Goal: Information Seeking & Learning: Learn about a topic

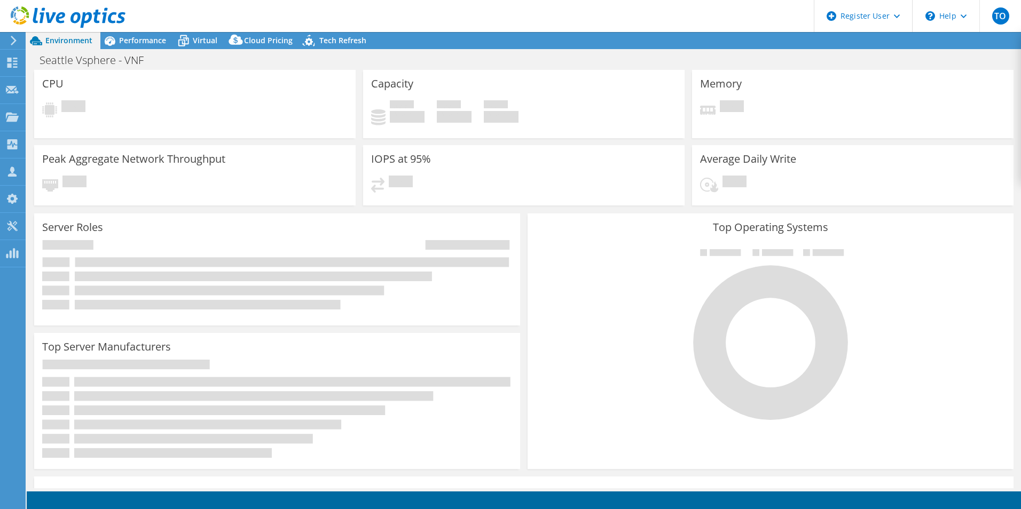
select select "USD"
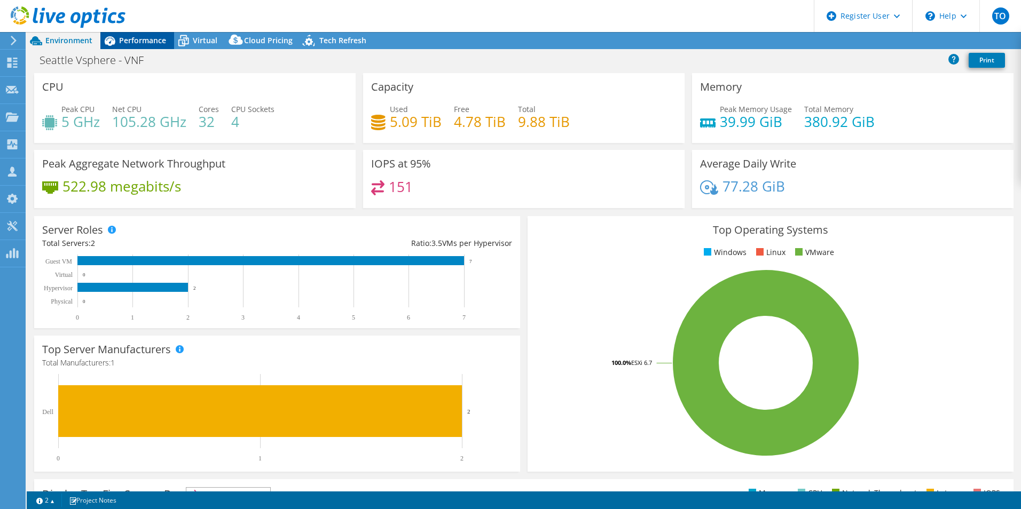
click at [145, 36] on span "Performance" at bounding box center [142, 40] width 47 height 10
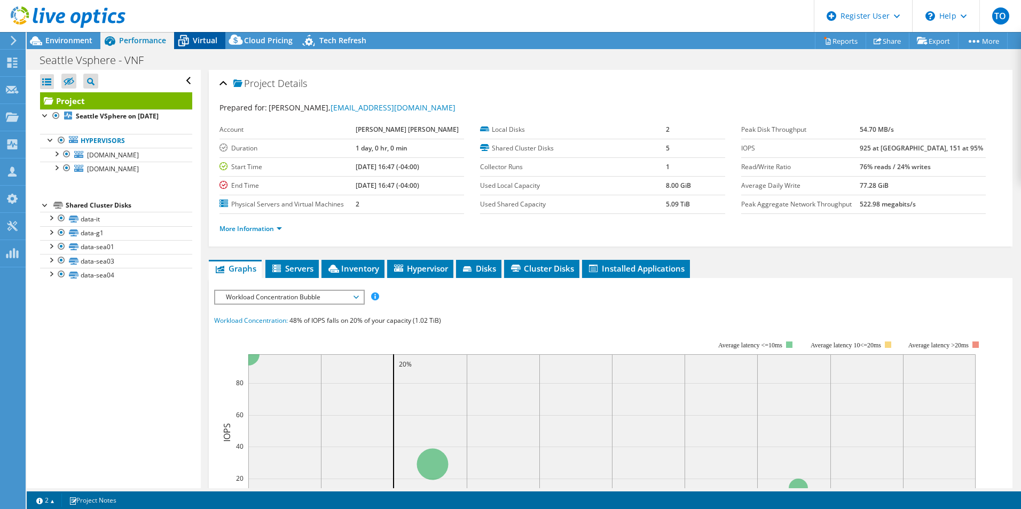
click at [206, 41] on span "Virtual" at bounding box center [205, 40] width 25 height 10
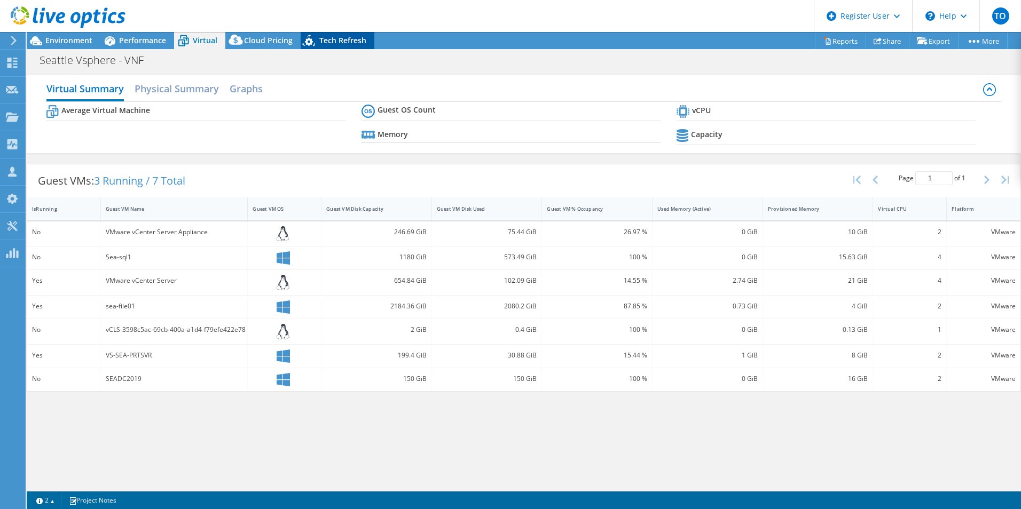
click at [322, 46] on div "Tech Refresh" at bounding box center [338, 40] width 74 height 17
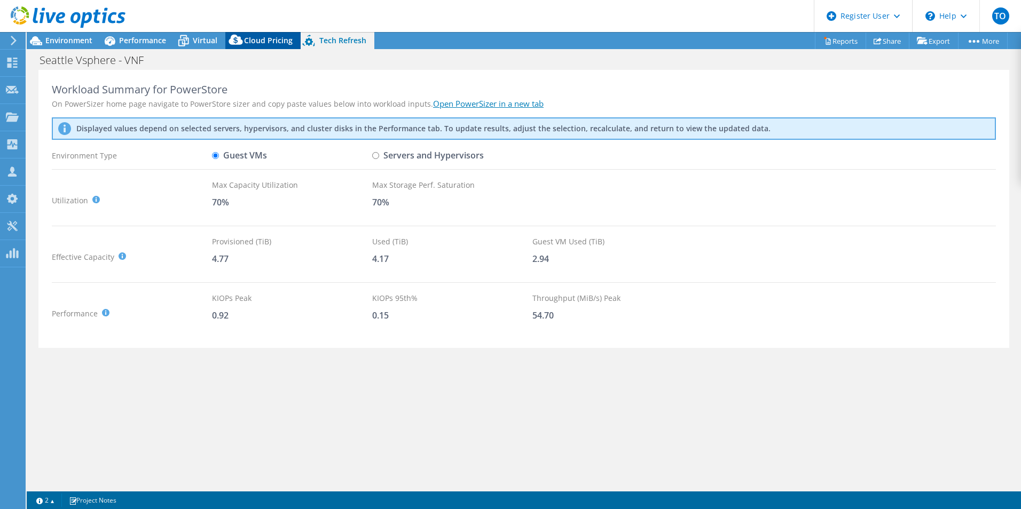
click at [281, 43] on span "Cloud Pricing" at bounding box center [268, 40] width 49 height 10
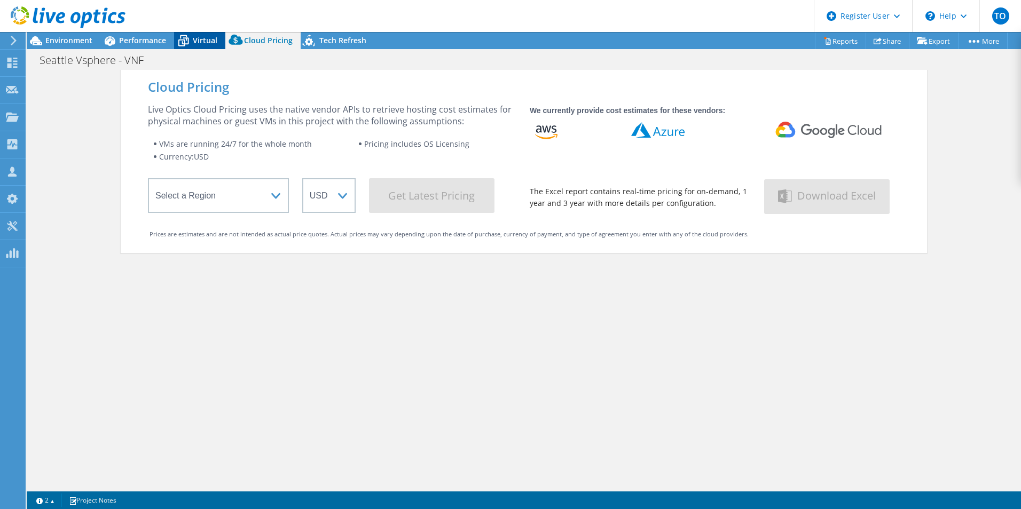
click at [178, 38] on icon at bounding box center [183, 40] width 19 height 19
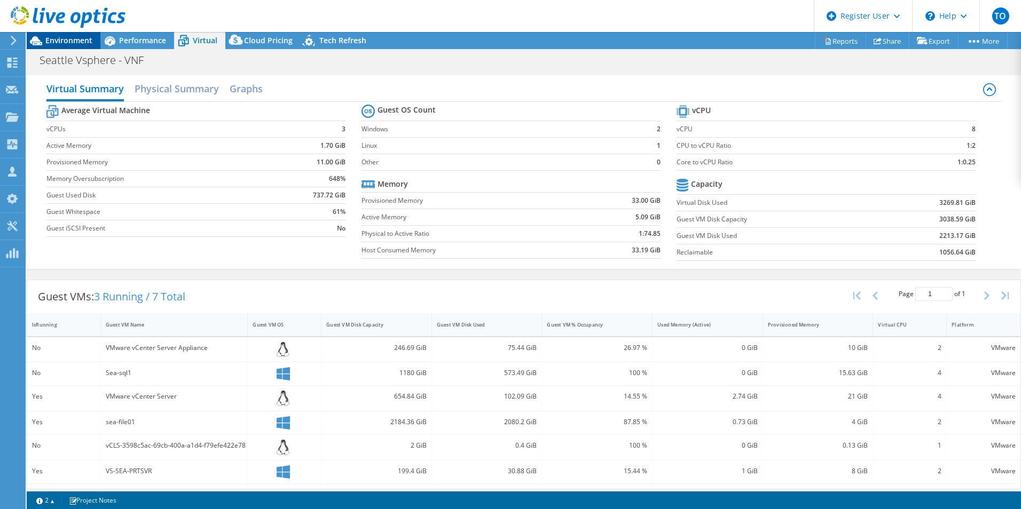
click at [52, 45] on div "Environment" at bounding box center [64, 40] width 74 height 17
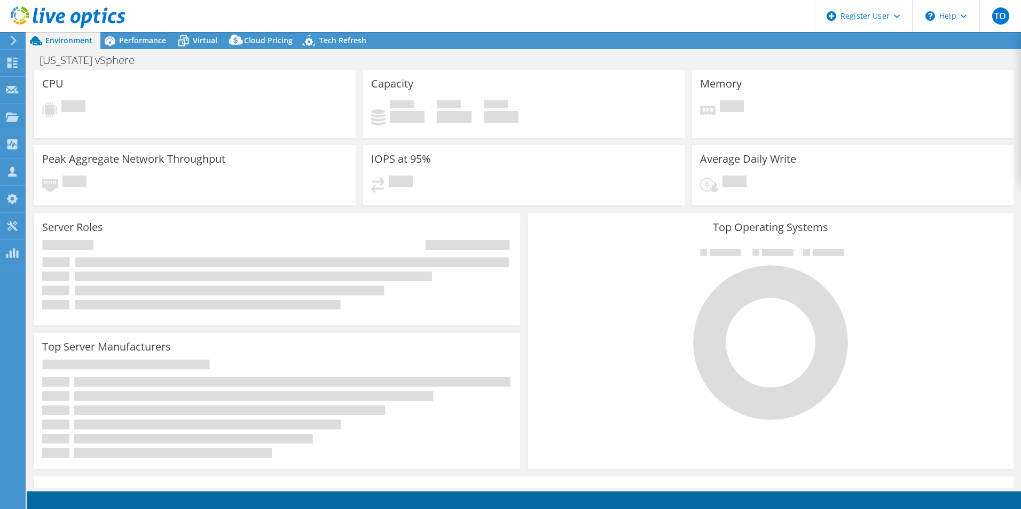
select select "USD"
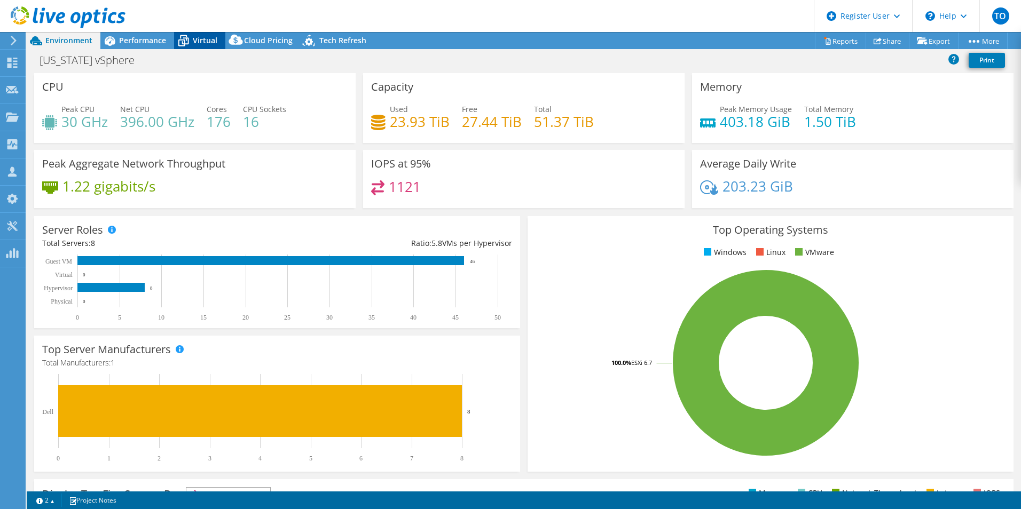
click at [185, 39] on icon at bounding box center [183, 40] width 19 height 19
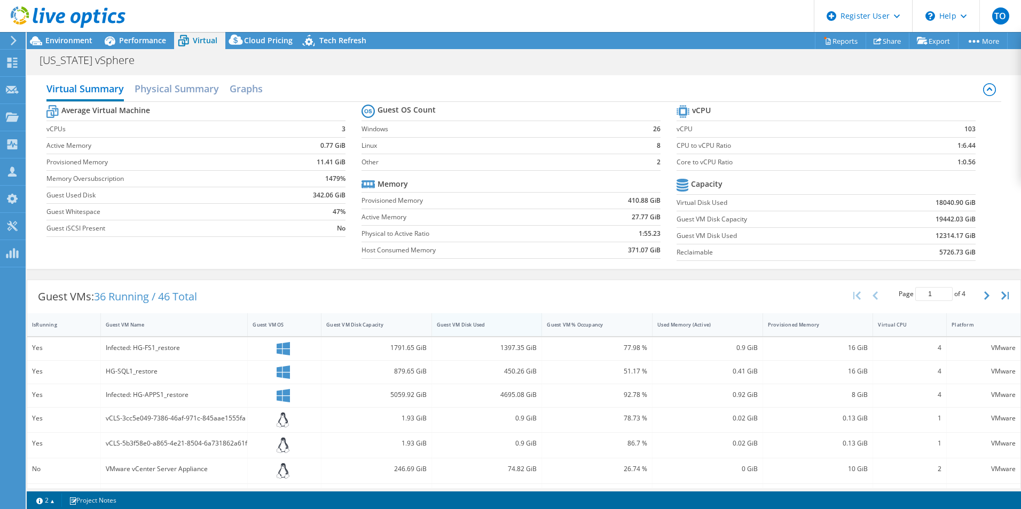
click at [468, 327] on div "Guest VM Disk Used" at bounding box center [481, 324] width 88 height 7
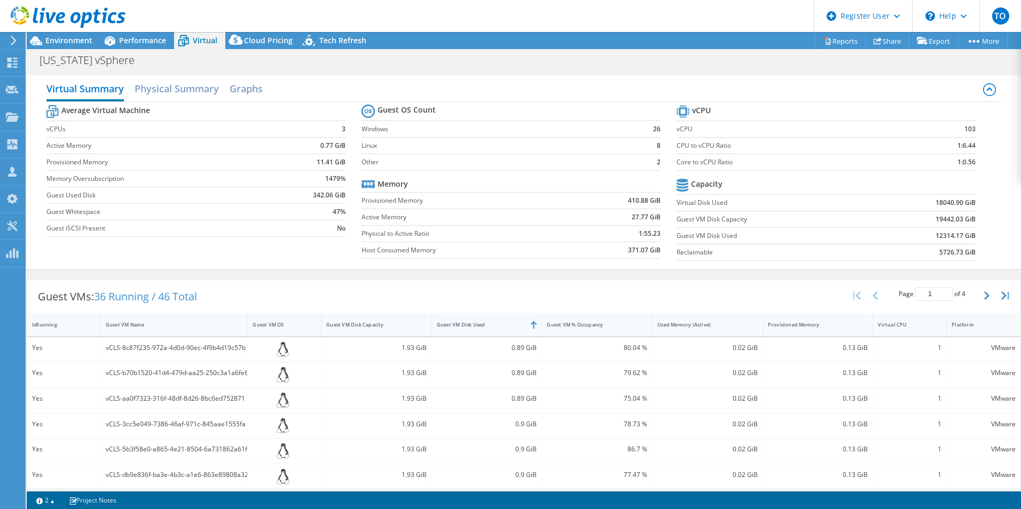
click at [465, 325] on div "Guest VM Disk Used" at bounding box center [481, 324] width 88 height 7
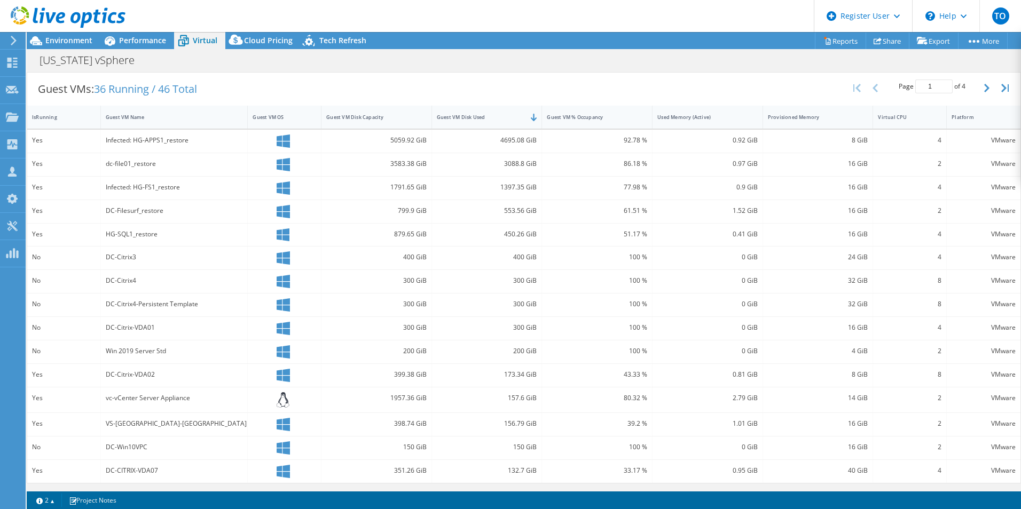
scroll to position [208, 0]
drag, startPoint x: 108, startPoint y: 160, endPoint x: 531, endPoint y: 167, distance: 422.3
click at [531, 167] on div "Yes dc-file01_restore 3583.38 GiB 3088.8 GiB 86.18 % 0.97 GiB 16 GiB 2 VMware" at bounding box center [523, 164] width 993 height 23
drag, startPoint x: 531, startPoint y: 167, endPoint x: 510, endPoint y: 193, distance: 33.9
click at [510, 193] on div "1397.35 GiB" at bounding box center [487, 187] width 111 height 23
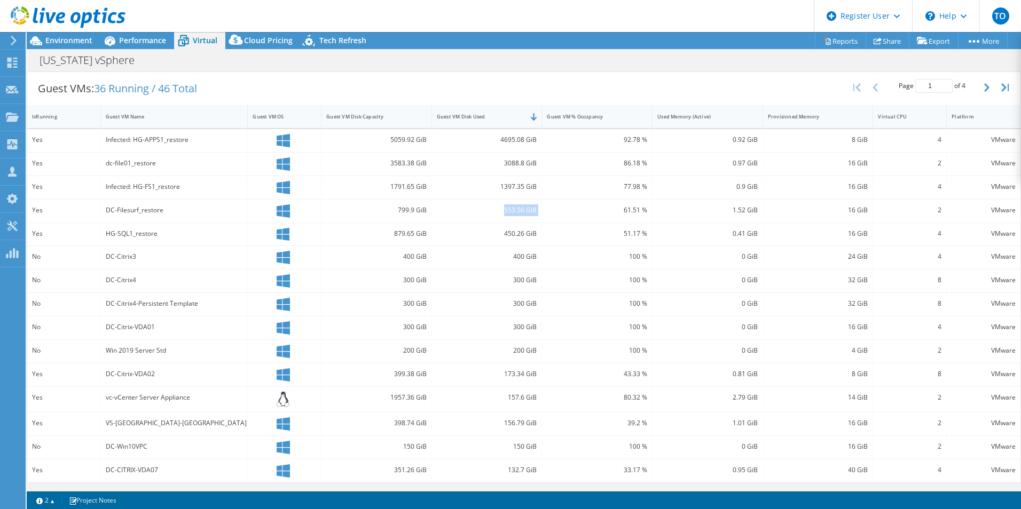
drag, startPoint x: 498, startPoint y: 215, endPoint x: 539, endPoint y: 216, distance: 41.7
click at [539, 215] on div "Yes DC-Filesurf_restore 799.9 GiB 553.56 GiB 61.51 % 1.52 GiB 16 GiB 2 VMware" at bounding box center [523, 211] width 993 height 23
drag, startPoint x: 539, startPoint y: 216, endPoint x: 531, endPoint y: 234, distance: 20.5
click at [531, 234] on div "450.26 GiB" at bounding box center [487, 234] width 100 height 12
drag, startPoint x: 531, startPoint y: 234, endPoint x: 531, endPoint y: 258, distance: 23.5
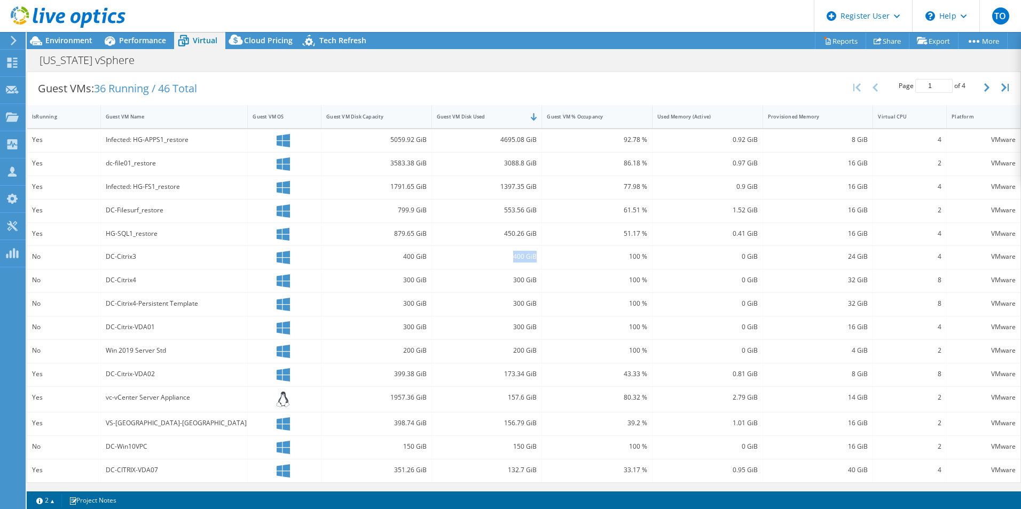
click at [532, 257] on div "400 GiB" at bounding box center [487, 257] width 111 height 23
drag, startPoint x: 531, startPoint y: 258, endPoint x: 522, endPoint y: 295, distance: 37.9
click at [523, 295] on div "Yes Infected: HG-APPS1_restore 5059.92 GiB 4695.08 GiB 92.78 % 0.92 GiB 8 GiB 4…" at bounding box center [523, 305] width 993 height 353
click at [321, 270] on div "300 GiB" at bounding box center [376, 281] width 111 height 23
drag, startPoint x: 109, startPoint y: 377, endPoint x: 186, endPoint y: 382, distance: 76.5
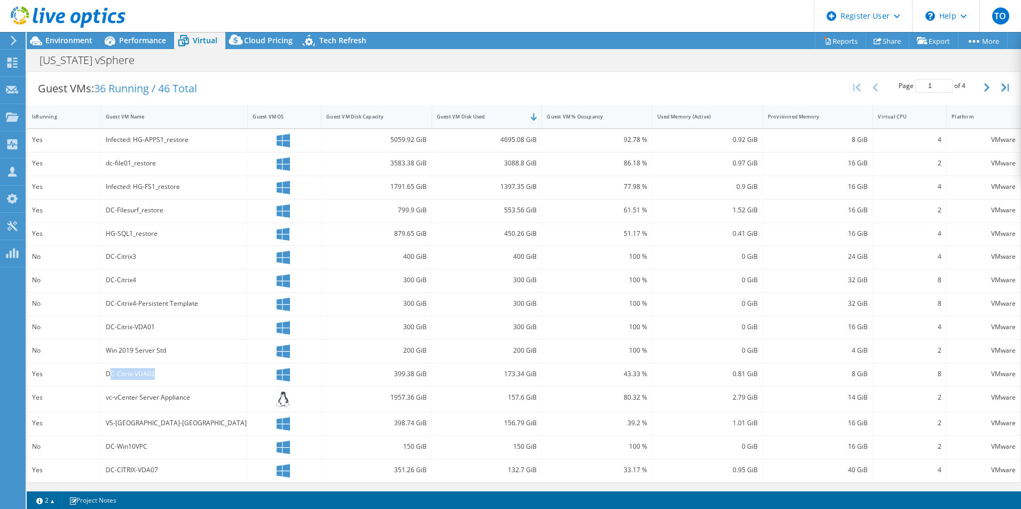
click at [186, 382] on div "DC-Citrix-VDA02" at bounding box center [174, 375] width 147 height 23
drag, startPoint x: 186, startPoint y: 382, endPoint x: 170, endPoint y: 433, distance: 53.5
click at [170, 433] on div "VS-[GEOGRAPHIC_DATA]-[GEOGRAPHIC_DATA]" at bounding box center [174, 424] width 147 height 23
drag, startPoint x: 144, startPoint y: 424, endPoint x: 99, endPoint y: 419, distance: 44.6
click at [99, 419] on div "Yes VS-DC-DCA 398.74 GiB 156.79 GiB 39.2 % 1.01 GiB 16 GiB 2 VMware" at bounding box center [523, 424] width 993 height 23
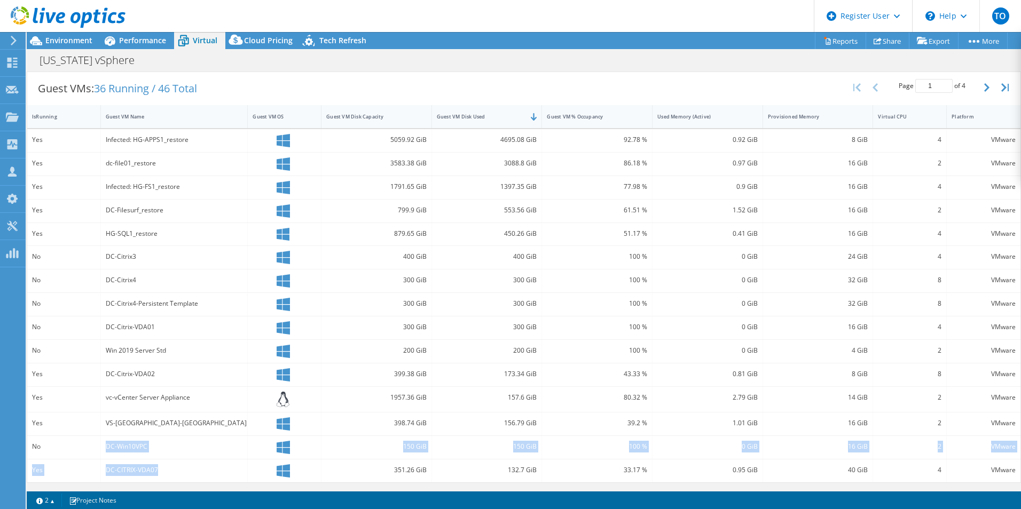
drag, startPoint x: 99, startPoint y: 419, endPoint x: 99, endPoint y: 458, distance: 39.0
click at [99, 458] on div "Yes Infected: HG-APPS1_restore 5059.92 GiB 4695.08 GiB 92.78 % 0.92 GiB 8 GiB 4…" at bounding box center [523, 305] width 993 height 353
drag, startPoint x: 99, startPoint y: 458, endPoint x: 125, endPoint y: 458, distance: 26.2
click at [125, 458] on div "DC-Win10VPC" at bounding box center [174, 447] width 147 height 23
click at [979, 92] on button "button" at bounding box center [988, 87] width 18 height 20
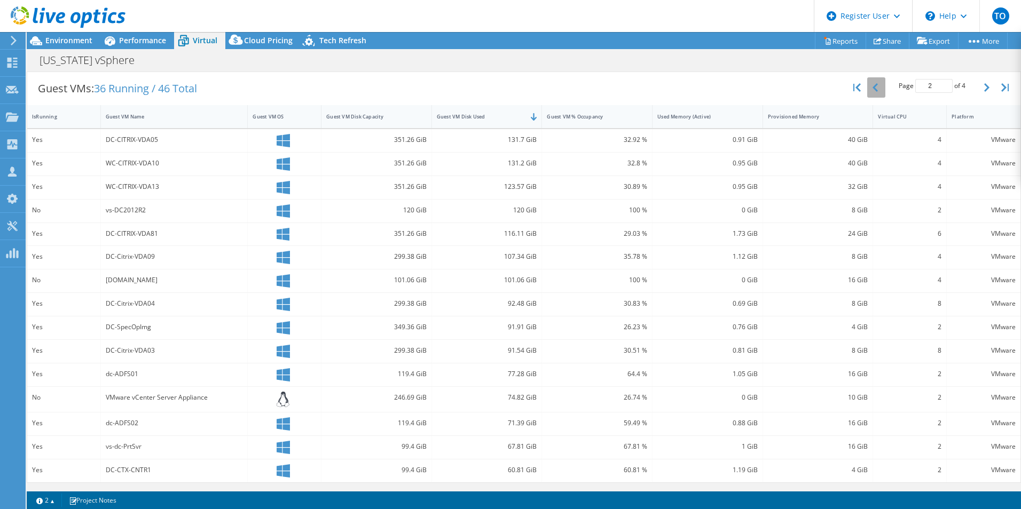
click at [872, 86] on button "button" at bounding box center [876, 87] width 18 height 20
type input "1"
click at [169, 107] on div "Guest VM Name" at bounding box center [174, 116] width 147 height 23
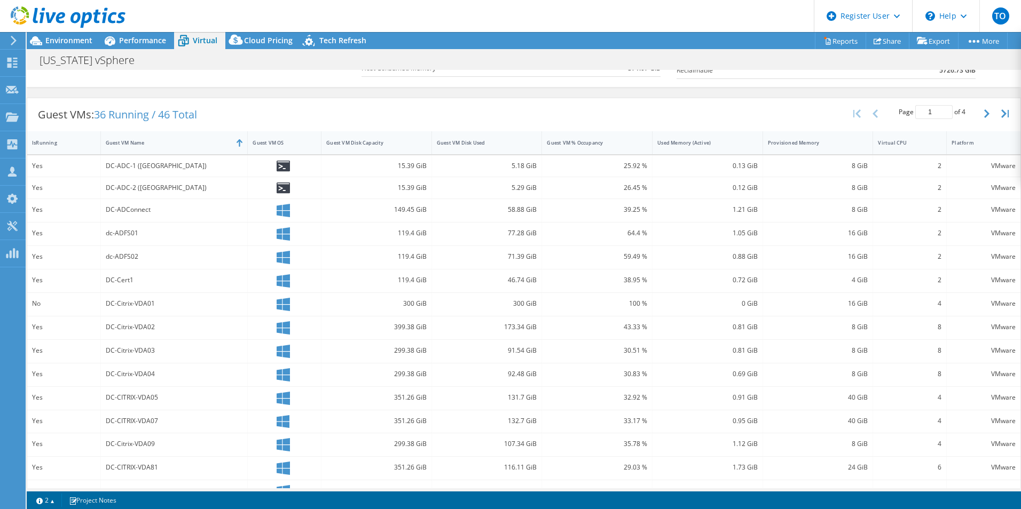
scroll to position [182, 0]
